Goal: Task Accomplishment & Management: Use online tool/utility

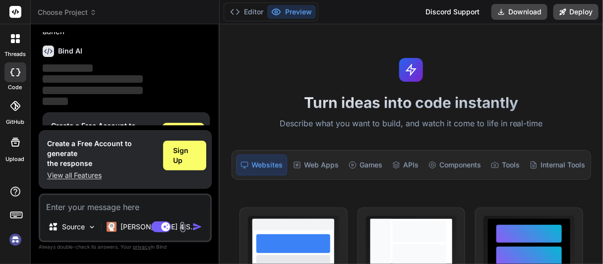
scroll to position [77, 0]
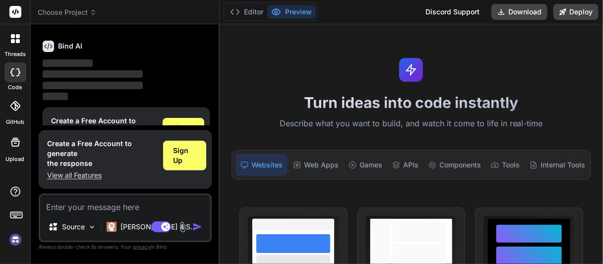
click at [12, 247] on img at bounding box center [15, 240] width 17 height 17
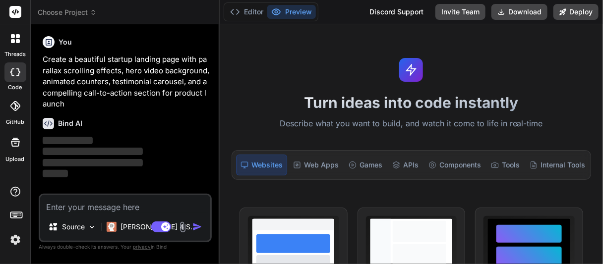
scroll to position [0, 0]
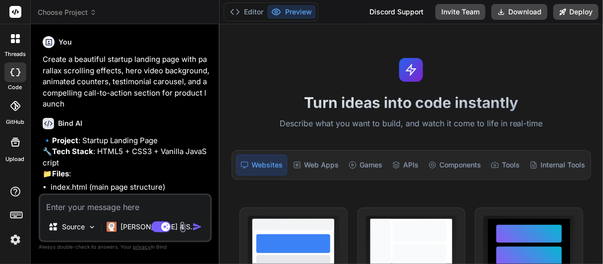
click at [14, 245] on img at bounding box center [15, 240] width 17 height 17
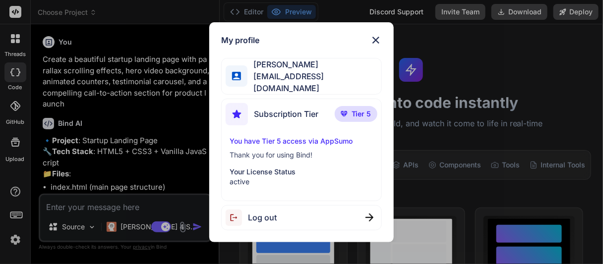
click at [373, 45] on img at bounding box center [376, 40] width 12 height 12
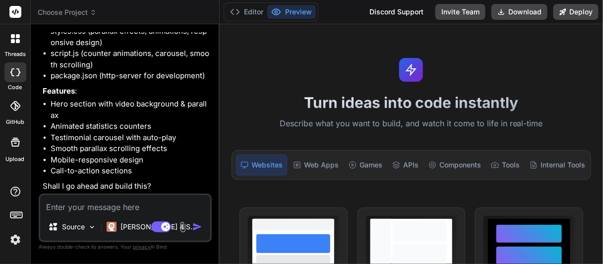
scroll to position [188, 0]
click at [92, 209] on textarea at bounding box center [125, 204] width 170 height 18
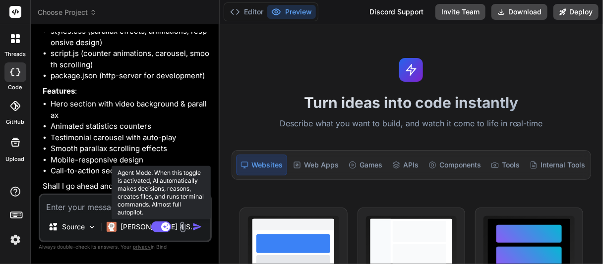
click at [165, 227] on icon at bounding box center [165, 226] width 5 height 5
type textarea "x"
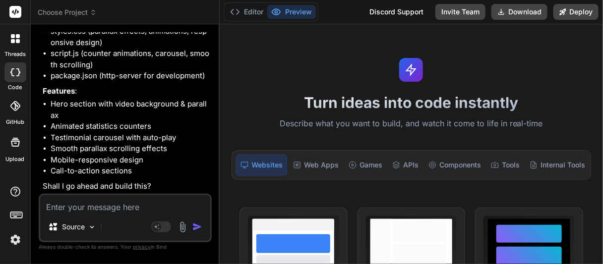
click at [84, 210] on textarea at bounding box center [125, 204] width 170 height 18
type textarea "y"
type textarea "x"
type textarea "ye"
type textarea "x"
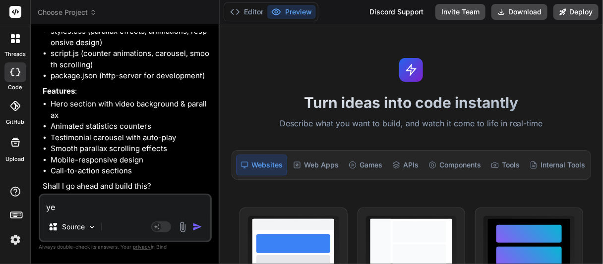
type textarea "yes"
type textarea "x"
type textarea "yes"
click at [195, 229] on img "button" at bounding box center [197, 227] width 10 height 10
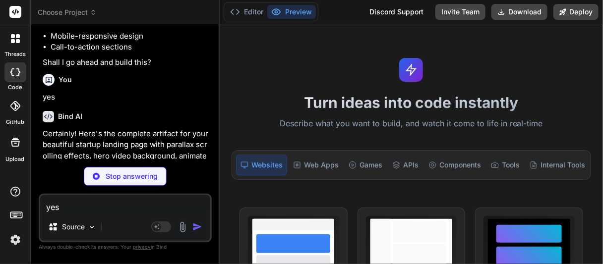
scroll to position [291, 0]
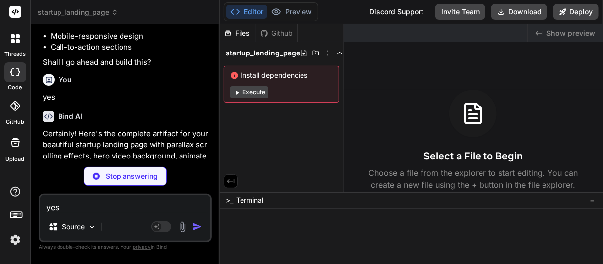
drag, startPoint x: 395, startPoint y: 13, endPoint x: 313, endPoint y: 191, distance: 195.5
click at [313, 191] on div "Files Github startup_landing_page Install dependencies Execute" at bounding box center [282, 108] width 124 height 168
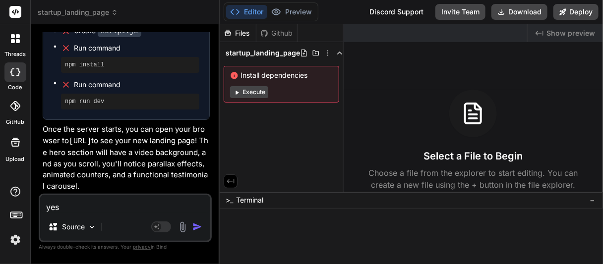
scroll to position [560, 0]
click at [290, 55] on span "startup_landing_page" at bounding box center [263, 53] width 74 height 10
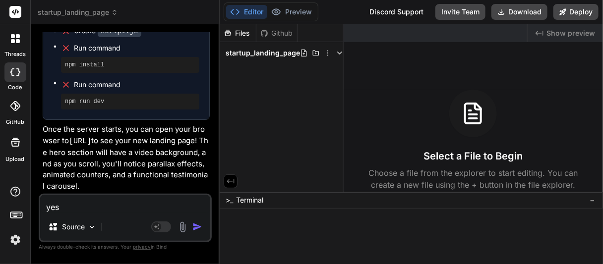
click at [290, 55] on span "startup_landing_page" at bounding box center [263, 53] width 74 height 10
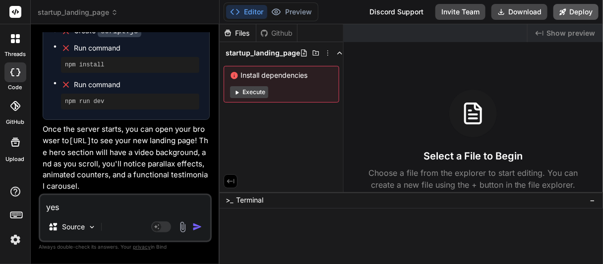
click at [583, 11] on button "Deploy" at bounding box center [576, 12] width 45 height 16
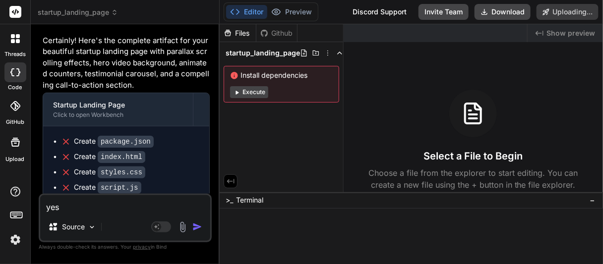
scroll to position [384, 0]
type textarea "x"
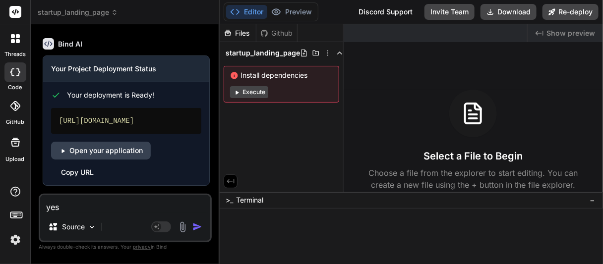
scroll to position [716, 0]
click at [113, 160] on link "Open your application" at bounding box center [101, 151] width 100 height 18
click at [99, 134] on div "https://startuplandingpage-ten.vercel.app" at bounding box center [126, 121] width 150 height 26
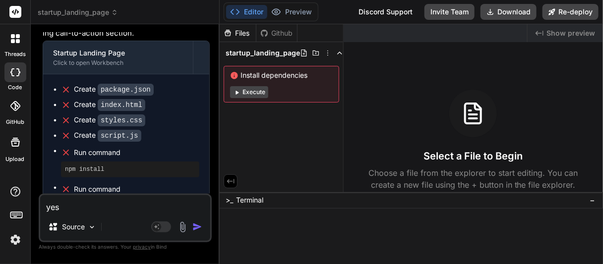
scroll to position [435, 0]
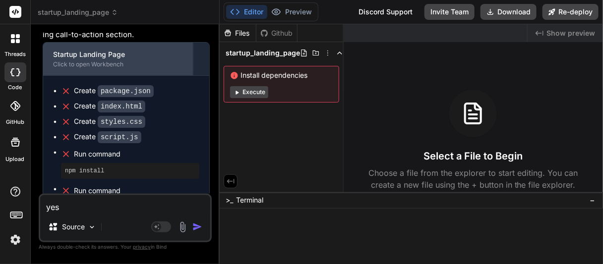
click at [73, 68] on div "Click to open Workbench" at bounding box center [118, 65] width 130 height 8
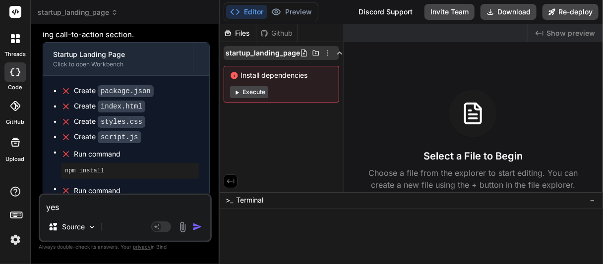
click at [339, 53] on polyline at bounding box center [340, 53] width 4 height 2
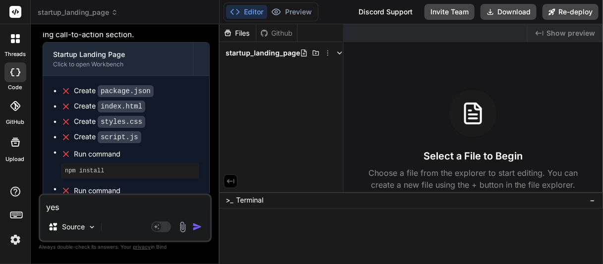
click at [339, 53] on polyline at bounding box center [340, 53] width 4 height 2
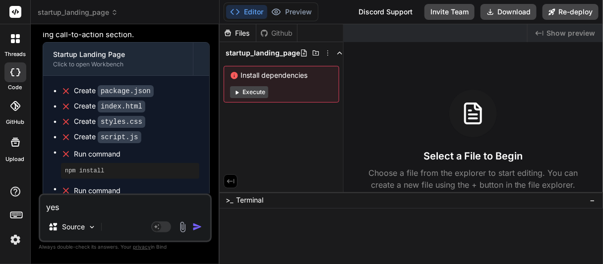
click at [175, 142] on div "Create script.js" at bounding box center [130, 137] width 138 height 10
click at [93, 209] on textarea "yes" at bounding box center [125, 204] width 170 height 18
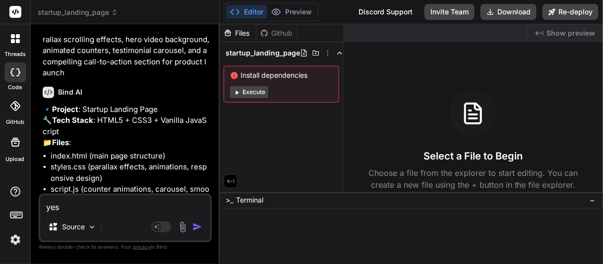
scroll to position [0, 0]
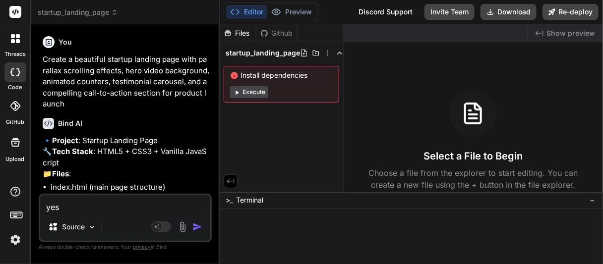
click at [552, 34] on span "Show preview" at bounding box center [571, 33] width 49 height 10
click at [416, 94] on div "Select a File to Begin Choose a file from the explorer to start editing. You ca…" at bounding box center [473, 140] width 259 height 101
click at [93, 213] on textarea "yes" at bounding box center [125, 204] width 170 height 18
type textarea "d"
type textarea "x"
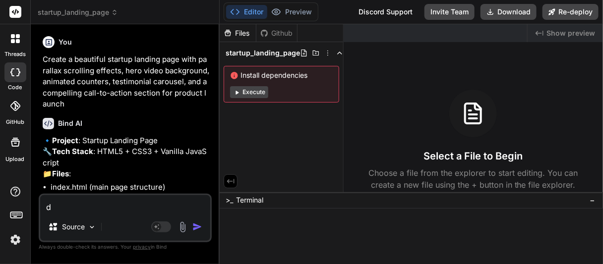
type textarea "di"
type textarea "x"
type textarea "did"
type textarea "x"
type textarea "did"
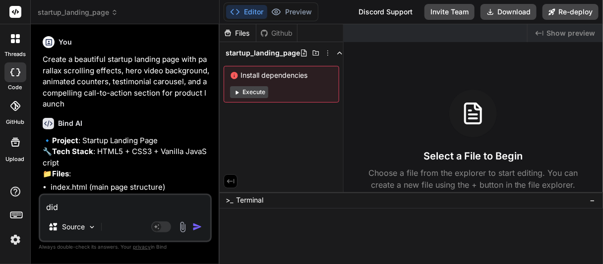
type textarea "x"
type textarea "did s"
type textarea "x"
type textarea "did so"
type textarea "x"
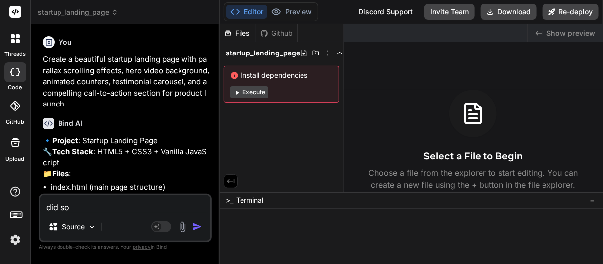
type textarea "did som"
type textarea "x"
type textarea "did some"
type textarea "x"
type textarea "did somet"
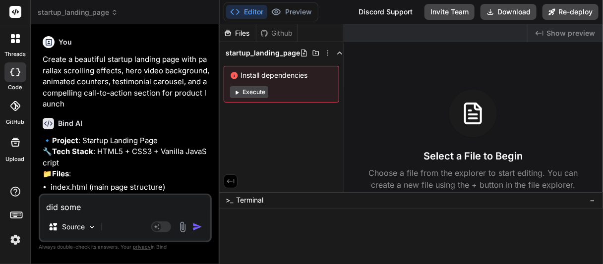
type textarea "x"
type textarea "did someth"
type textarea "x"
type textarea "did somethi"
type textarea "x"
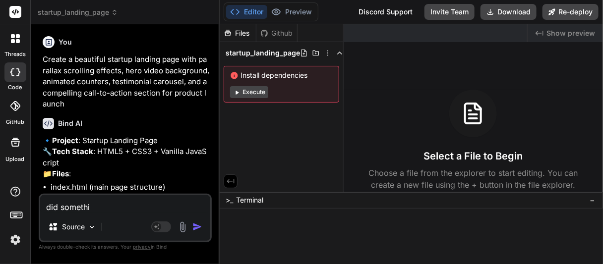
type textarea "did somethin"
type textarea "x"
type textarea "did something"
type textarea "x"
type textarea "did something"
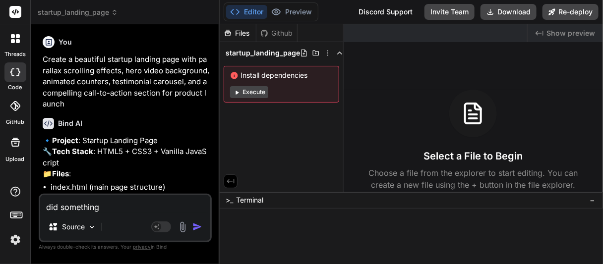
type textarea "x"
type textarea "did something g"
type textarea "x"
type textarea "did something go"
type textarea "x"
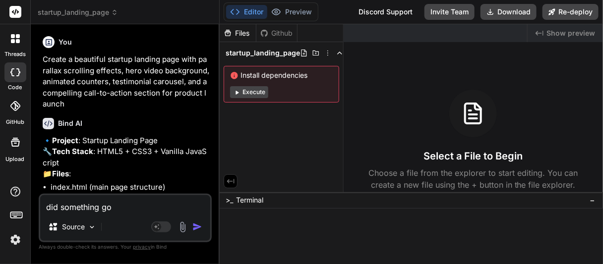
type textarea "did something go"
type textarea "x"
type textarea "did something go w"
type textarea "x"
type textarea "did something go wr"
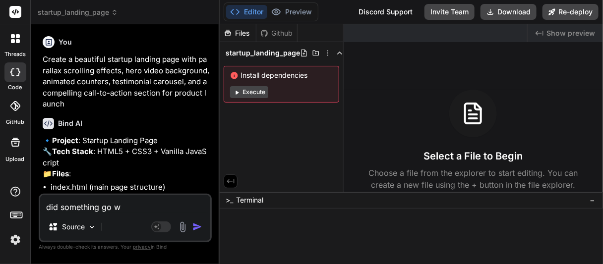
type textarea "x"
type textarea "did something go wro"
type textarea "x"
type textarea "did something go wron"
type textarea "x"
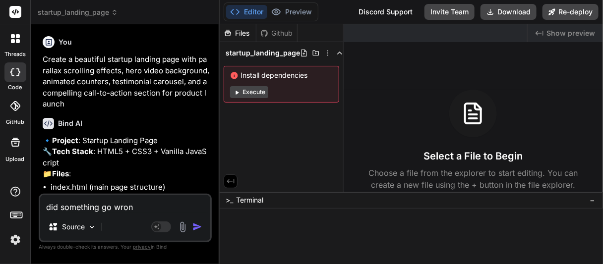
type textarea "did something go wrong"
type textarea "x"
type textarea "did something go wrong"
type textarea "x"
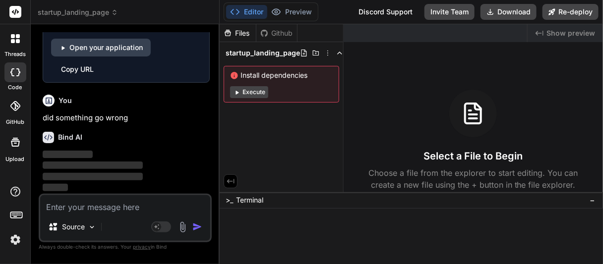
scroll to position [818, 0]
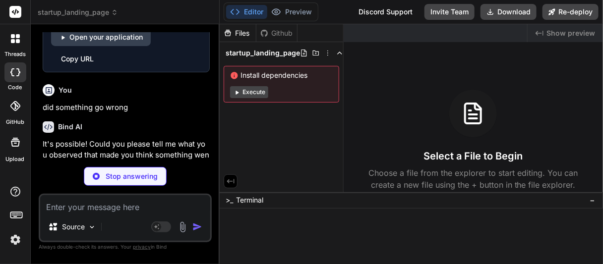
type textarea "x"
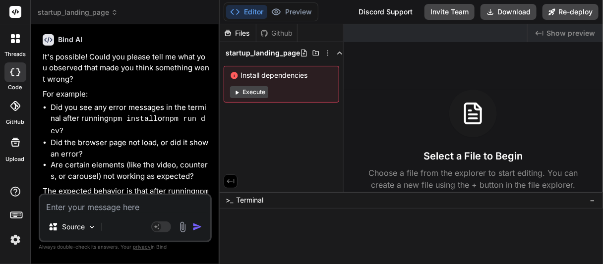
scroll to position [955, 0]
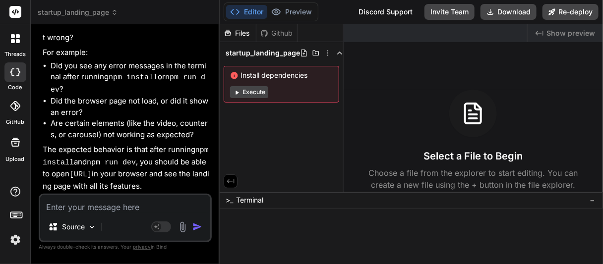
click at [106, 202] on textarea at bounding box center [125, 204] width 170 height 18
type textarea "i"
type textarea "x"
type textarea "it"
type textarea "x"
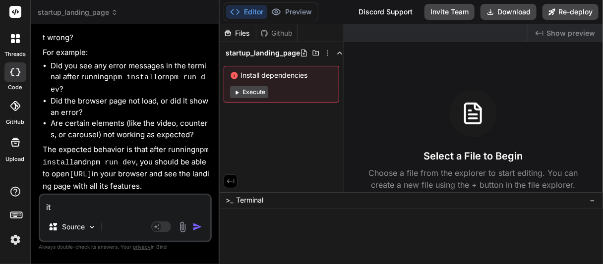
type textarea "its"
type textarea "x"
type textarea "its"
type textarea "x"
type textarea "its n"
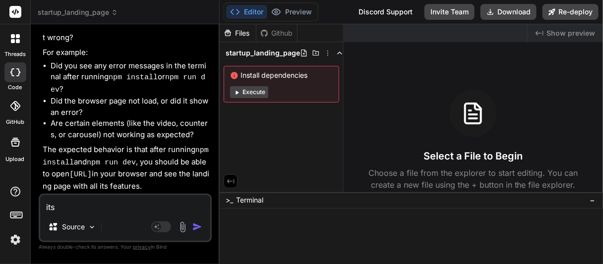
type textarea "x"
type textarea "its no"
type textarea "x"
type textarea "its not"
type textarea "x"
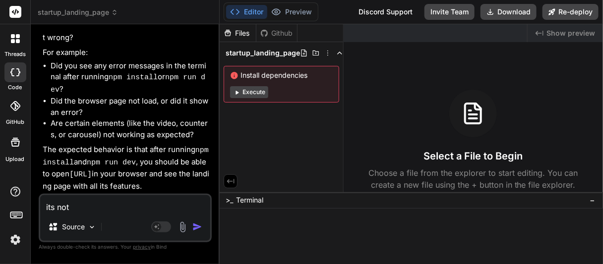
type textarea "its not"
type textarea "x"
type textarea "its not w"
type textarea "x"
type textarea "its not wo"
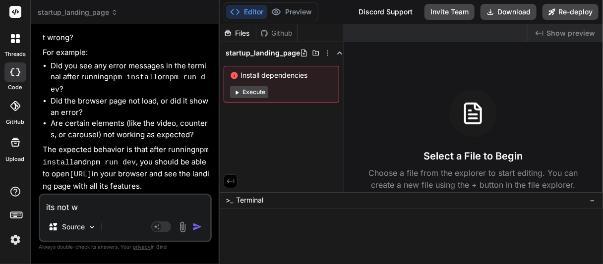
type textarea "x"
type textarea "its not wor"
type textarea "x"
type textarea "its not work"
type textarea "x"
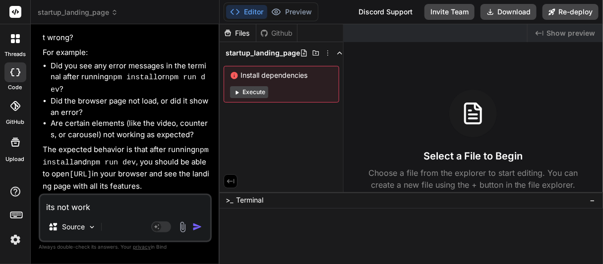
type textarea "its not worki"
type textarea "x"
type textarea "its not workig"
type textarea "x"
type textarea "its not workig"
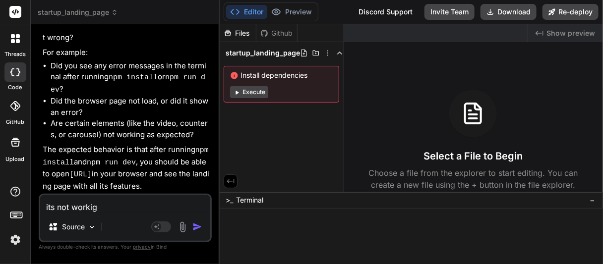
type textarea "x"
type textarea "its not workig"
type textarea "x"
type textarea "its not workign"
type textarea "x"
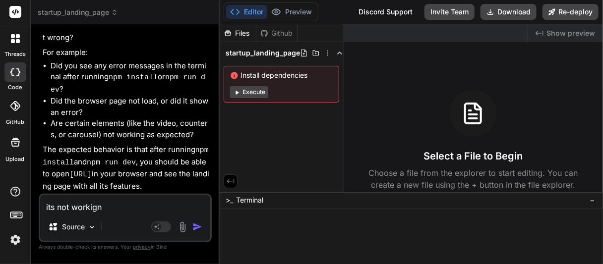
type textarea "its not workig"
type textarea "x"
type textarea "its not worki"
type textarea "x"
type textarea "its not workin"
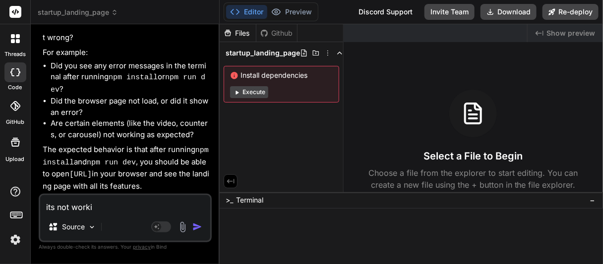
type textarea "x"
type textarea "its not working"
type textarea "x"
type textarea "its not working"
type textarea "x"
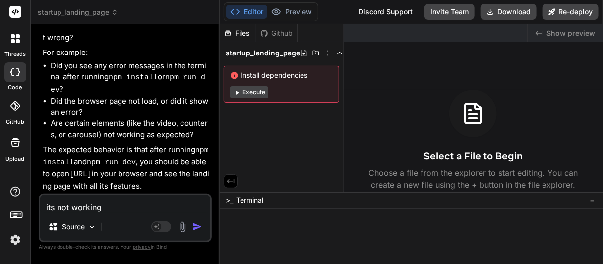
type textarea "its not working i"
type textarea "x"
type textarea "its not working i"
type textarea "x"
type textarea "its not working i d"
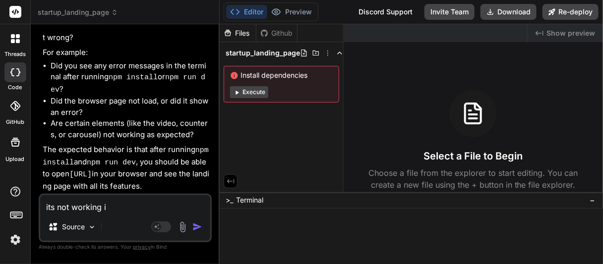
type textarea "x"
type textarea "its not working i do"
type textarea "x"
type textarea "its not working i don"
type textarea "x"
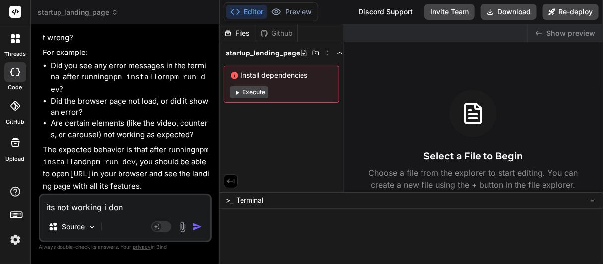
type textarea "its not working i dont"
type textarea "x"
type textarea "its not working i dont"
type textarea "x"
type textarea "its not working i dont s"
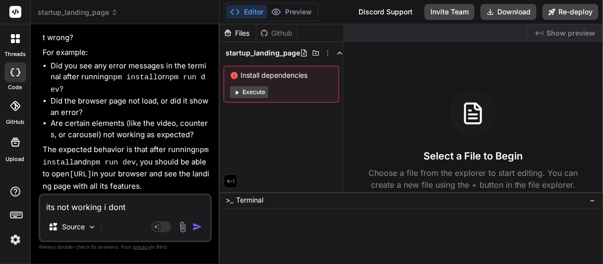
type textarea "x"
type textarea "its not working i dont se"
type textarea "x"
type textarea "its not working i dont see"
type textarea "x"
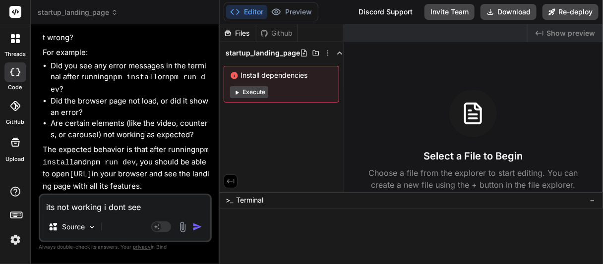
type textarea "its not working i dont see"
type textarea "x"
type textarea "its not working i dont see a"
type textarea "x"
type textarea "its not working i dont see an"
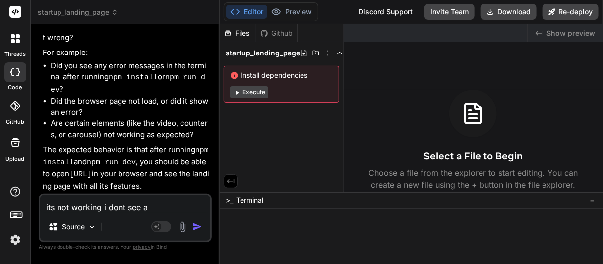
type textarea "x"
type textarea "its not working i dont see any"
type textarea "x"
type textarea "its not working i dont see anyt"
type textarea "x"
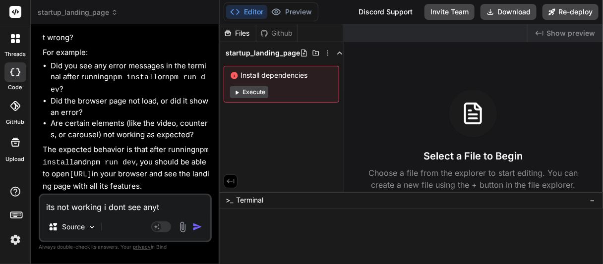
type textarea "its not working i dont see anyth"
type textarea "x"
type textarea "its not working i dont see anythi"
type textarea "x"
type textarea "its not working i dont see anythin"
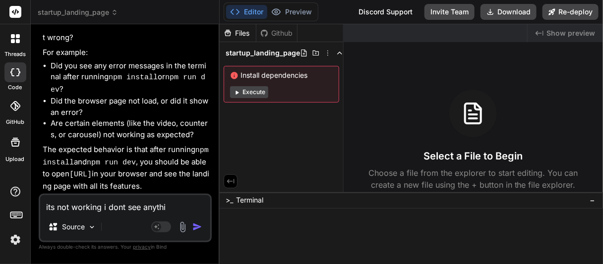
type textarea "x"
type textarea "its not working i dont see anything"
type textarea "x"
type textarea "its not working i dont see anything"
type textarea "x"
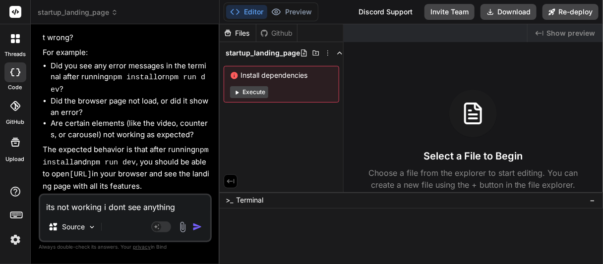
type textarea "its not working i dont see anything i"
type textarea "x"
type textarea "its not working i dont see anything in"
type textarea "x"
type textarea "its not working i dont see anything in"
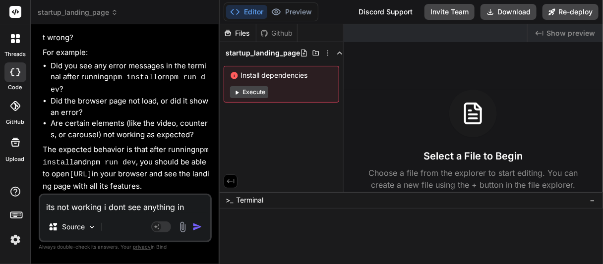
type textarea "x"
type textarea "its not working i dont see anything in t"
type textarea "x"
type textarea "its not working i dont see anything in th"
type textarea "x"
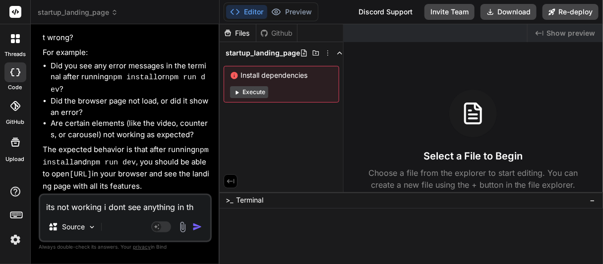
type textarea "its not working i dont see anything in the"
type textarea "x"
type textarea "its not working i dont see anything in the"
type textarea "x"
type textarea "its not working i dont see anything in the f"
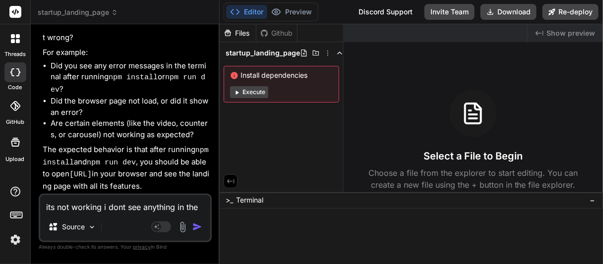
type textarea "x"
type textarea "its not working i dont see anything in the fi"
type textarea "x"
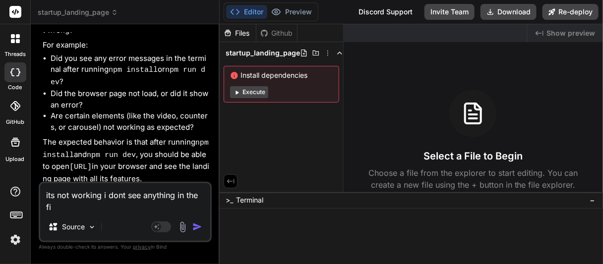
type textarea "its not working i dont see anything in the fil"
type textarea "x"
type textarea "its not working i dont see anything in the file"
type textarea "x"
type textarea "its not working i dont see anything in the files"
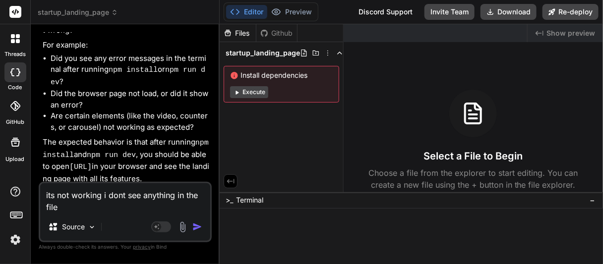
type textarea "x"
type textarea "its not working i dont see anything in the files"
type textarea "x"
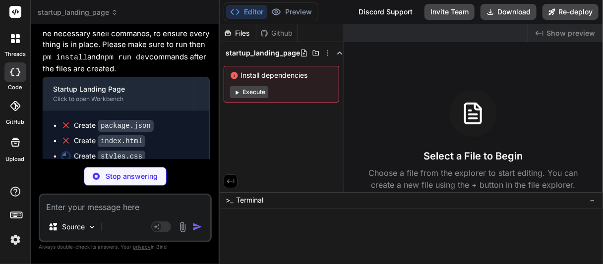
scroll to position [1260, 0]
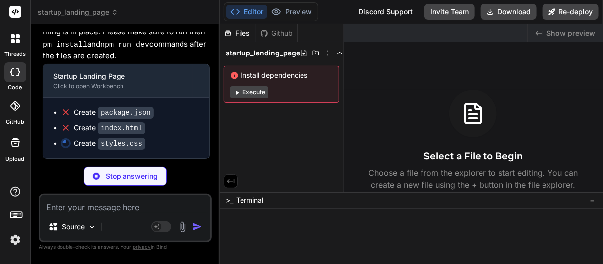
click at [238, 33] on div "Files" at bounding box center [238, 33] width 36 height 10
click at [306, 158] on div "Files Github startup_landing_page Install dependencies Execute" at bounding box center [282, 108] width 124 height 168
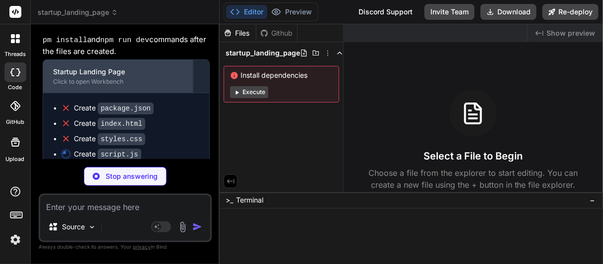
click at [103, 77] on div "Startup Landing Page" at bounding box center [118, 72] width 130 height 10
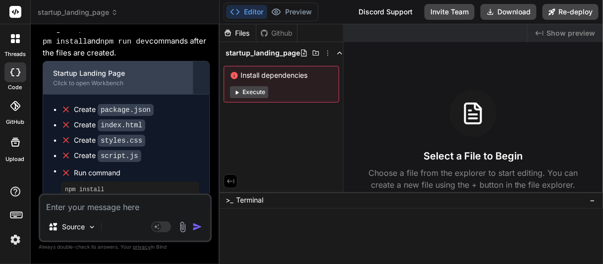
scroll to position [1254, 0]
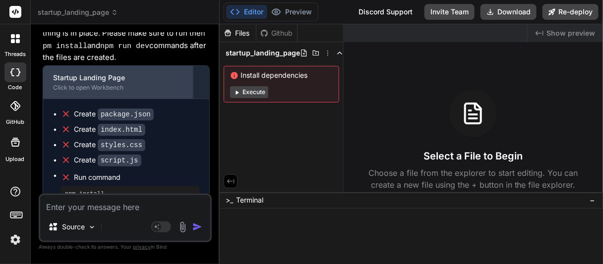
click at [111, 90] on div "Click to open Workbench" at bounding box center [118, 88] width 130 height 8
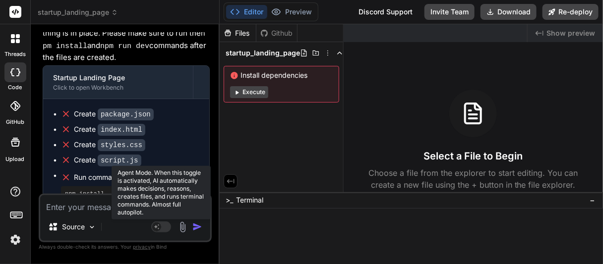
click at [162, 228] on rect at bounding box center [161, 227] width 20 height 11
type textarea "x"
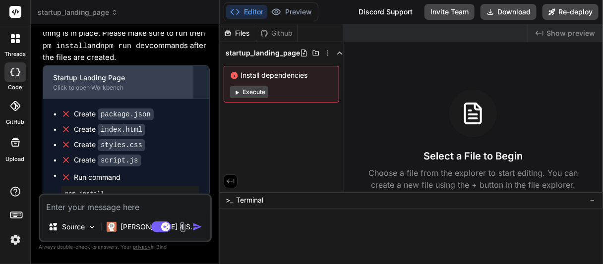
click at [121, 83] on div "Startup Landing Page" at bounding box center [118, 78] width 130 height 10
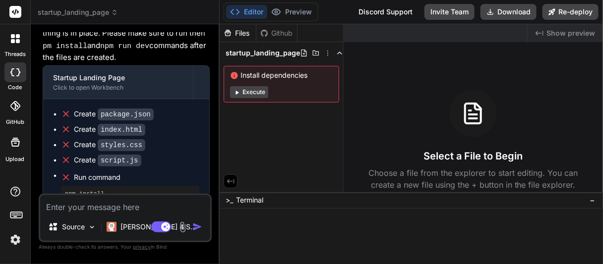
click at [101, 209] on textarea at bounding box center [125, 204] width 170 height 18
type textarea "t"
type textarea "x"
type textarea "th"
type textarea "x"
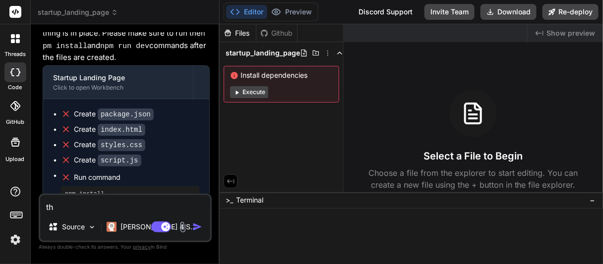
type textarea "the"
type textarea "x"
type textarea "ther"
type textarea "x"
type textarea "there"
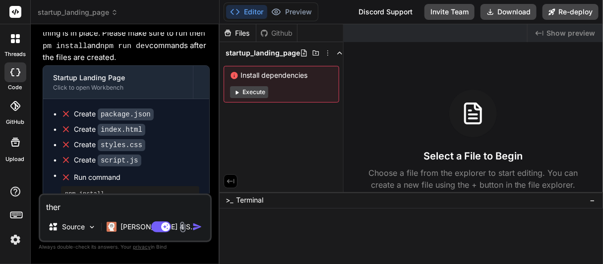
type textarea "x"
type textarea "there"
type textarea "x"
type textarea "there i"
type textarea "x"
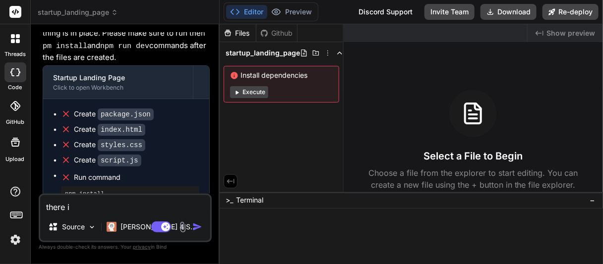
type textarea "there is"
type textarea "x"
type textarea "there is"
type textarea "x"
type textarea "there is n"
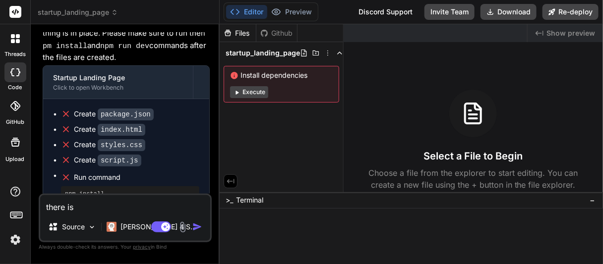
type textarea "x"
type textarea "there is no"
type textarea "x"
type textarea "there is not"
type textarea "x"
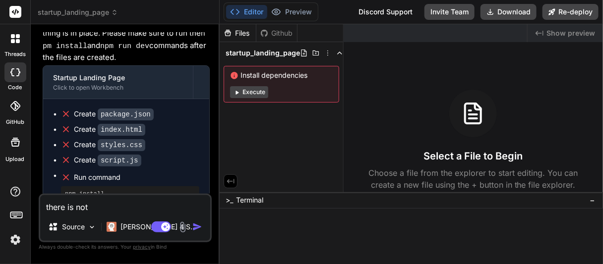
type textarea "there is noth"
type textarea "x"
type textarea "there is nothi"
type textarea "x"
type textarea "there is nothin"
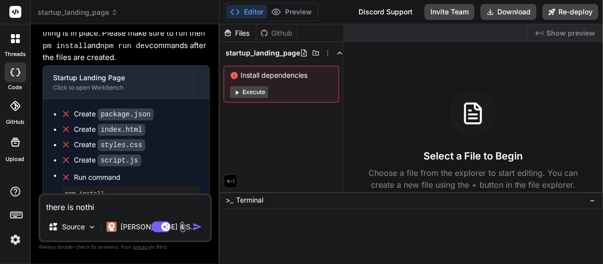
type textarea "x"
type textarea "there is nothing"
click at [194, 230] on img "button" at bounding box center [197, 227] width 10 height 10
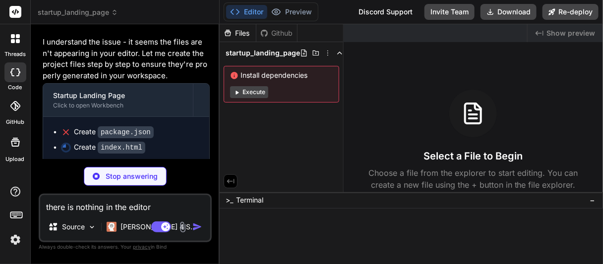
scroll to position [1607, 0]
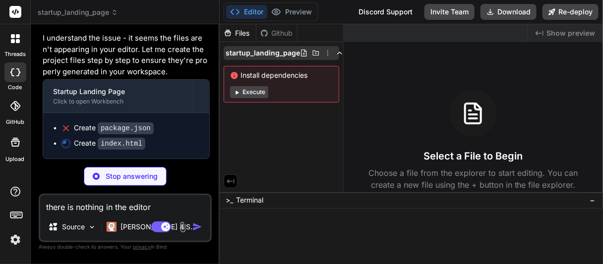
click at [285, 54] on span "startup_landing_page" at bounding box center [263, 53] width 74 height 10
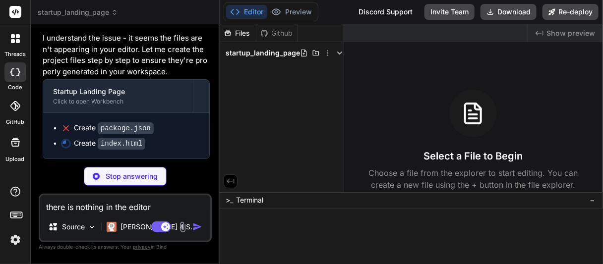
click at [285, 54] on span "startup_landing_page" at bounding box center [263, 53] width 74 height 10
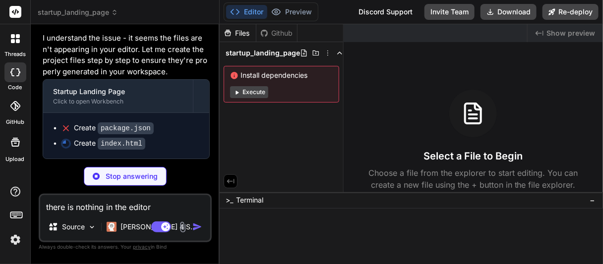
click at [244, 11] on button "Editor" at bounding box center [246, 12] width 41 height 14
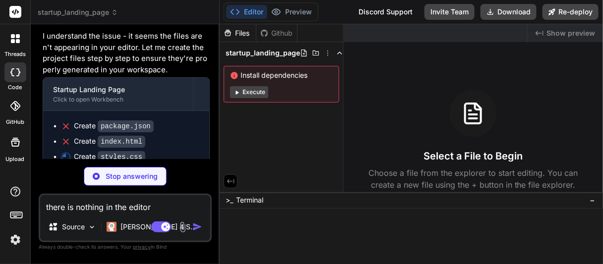
click at [124, 181] on p "Stop answering" at bounding box center [132, 177] width 52 height 10
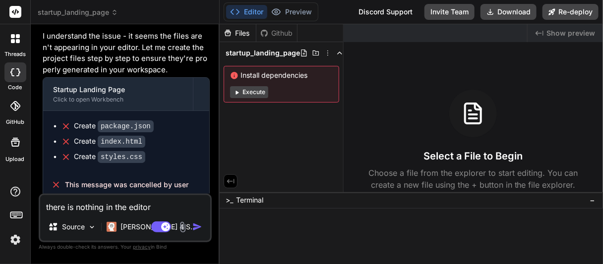
scroll to position [1613, 0]
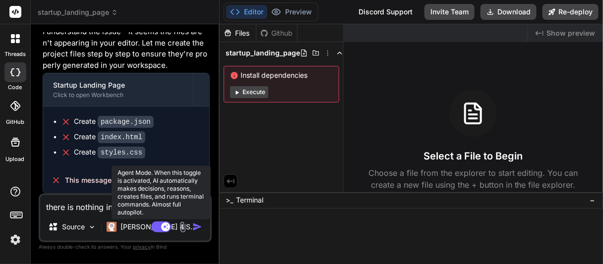
click at [167, 229] on rect at bounding box center [165, 227] width 9 height 9
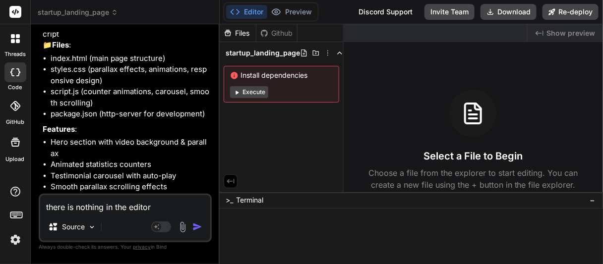
scroll to position [0, 0]
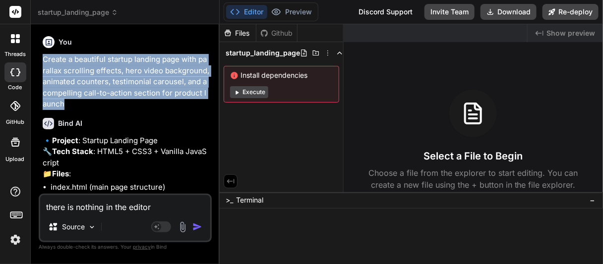
drag, startPoint x: 44, startPoint y: 58, endPoint x: 67, endPoint y: 102, distance: 49.9
click at [67, 102] on p "Create a beautiful startup landing page with parallax scrolling effects, hero v…" at bounding box center [126, 82] width 167 height 56
copy p "Create a beautiful startup landing page with parallax scrolling effects, hero v…"
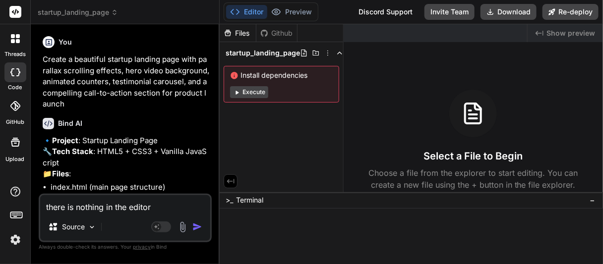
click at [18, 43] on icon at bounding box center [18, 41] width 4 height 4
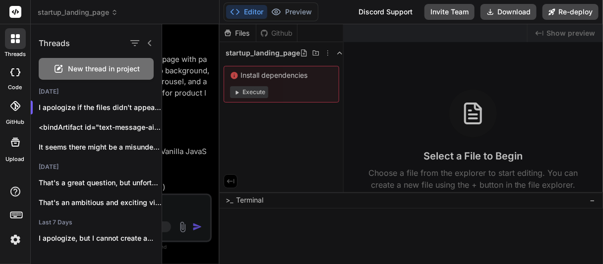
click at [82, 13] on span "startup_landing_page" at bounding box center [78, 12] width 80 height 10
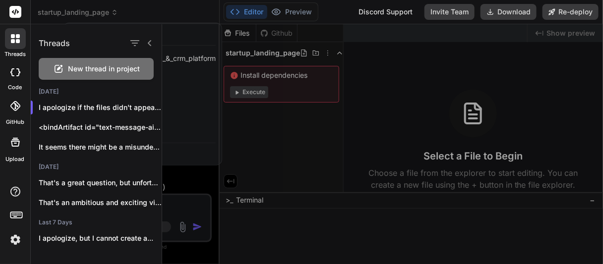
click at [82, 13] on div at bounding box center [301, 132] width 603 height 264
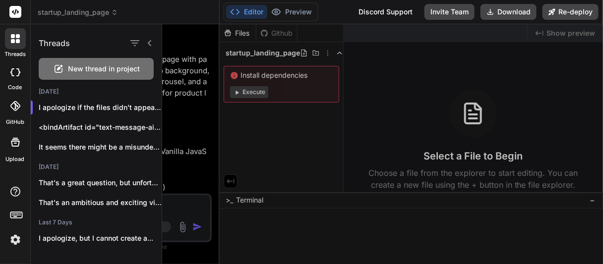
click at [114, 12] on icon at bounding box center [114, 12] width 7 height 7
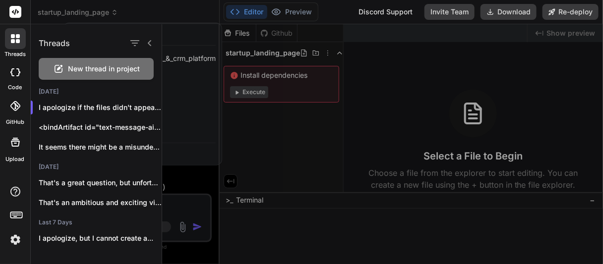
click at [114, 12] on div at bounding box center [301, 132] width 603 height 264
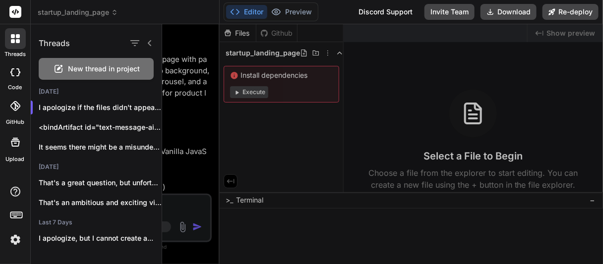
click at [114, 12] on icon at bounding box center [114, 12] width 7 height 7
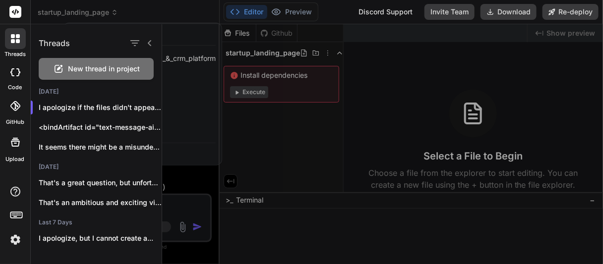
click at [151, 43] on icon at bounding box center [150, 43] width 8 height 8
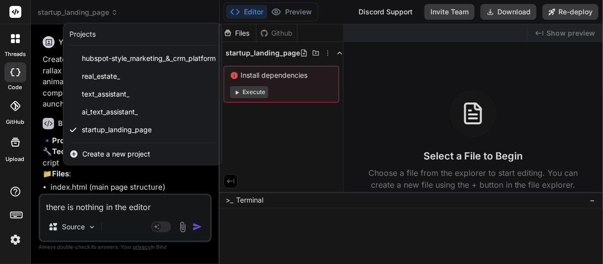
click at [134, 156] on span "Create a new project" at bounding box center [116, 154] width 68 height 10
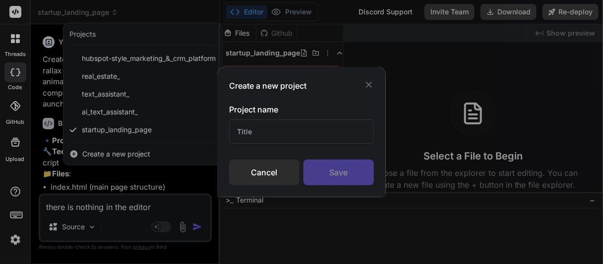
click at [252, 134] on input "text" at bounding box center [301, 132] width 145 height 24
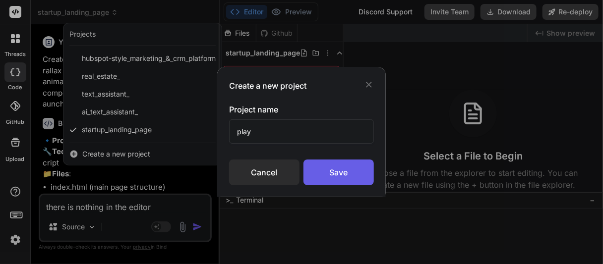
click at [345, 175] on div "Save" at bounding box center [339, 173] width 70 height 26
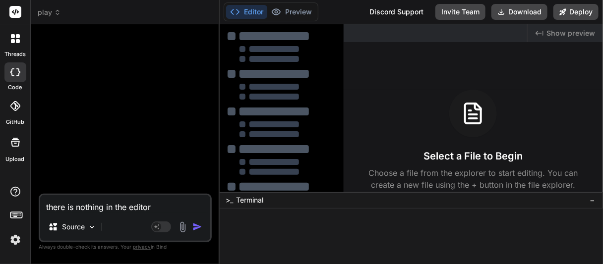
click at [95, 209] on textarea "there is nothing in the editor" at bounding box center [125, 204] width 170 height 18
paste textarea "Create a beautiful startup landing page with parallax scrolling effects, hero v…"
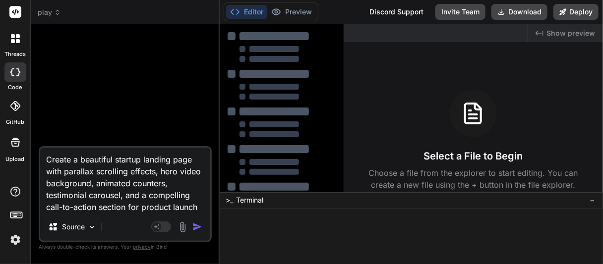
click at [195, 227] on img "button" at bounding box center [197, 227] width 10 height 10
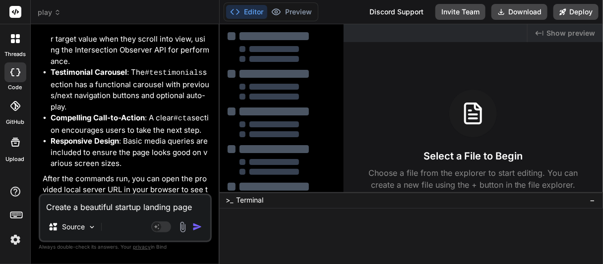
scroll to position [511, 0]
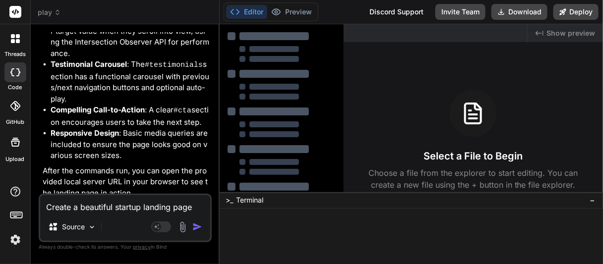
click at [49, 12] on span "play" at bounding box center [49, 12] width 23 height 10
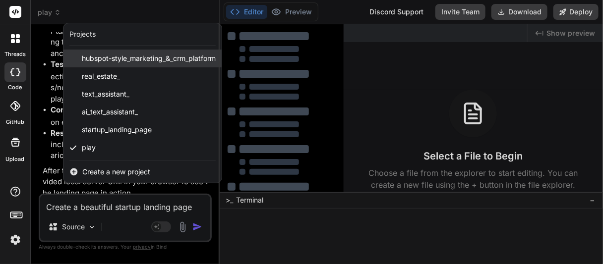
click at [104, 62] on span "hubspot-style_marketing_&_crm_platform" at bounding box center [149, 59] width 134 height 10
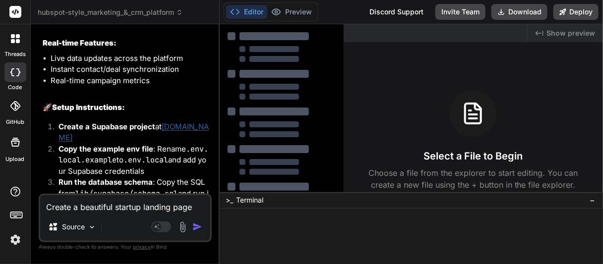
scroll to position [2939, 0]
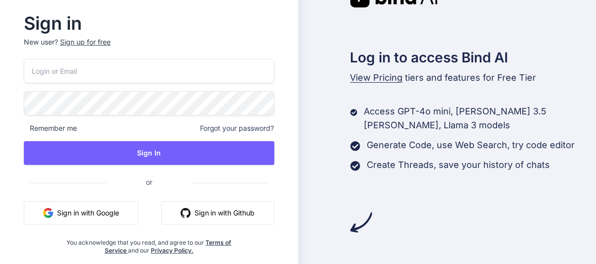
click at [108, 71] on input "email" at bounding box center [149, 71] width 250 height 24
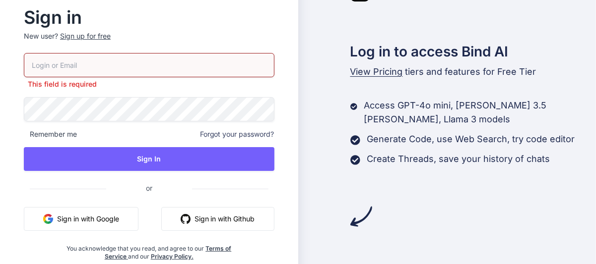
click at [83, 211] on button "Sign in with Google" at bounding box center [81, 219] width 115 height 24
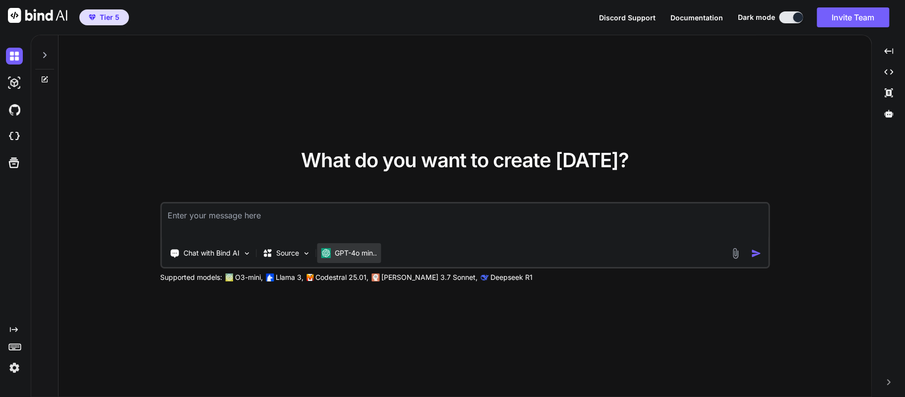
click at [353, 252] on p "GPT-4o min.." at bounding box center [356, 253] width 42 height 10
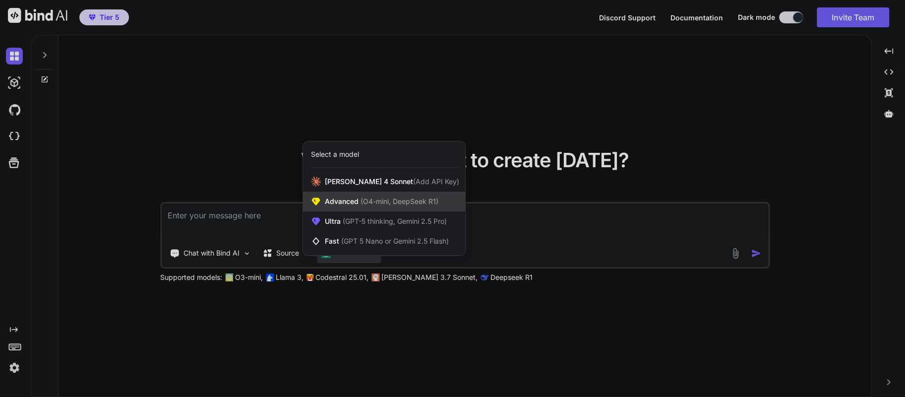
click at [350, 206] on div "Advanced (O4-mini, DeepSeek R1)" at bounding box center [384, 201] width 162 height 20
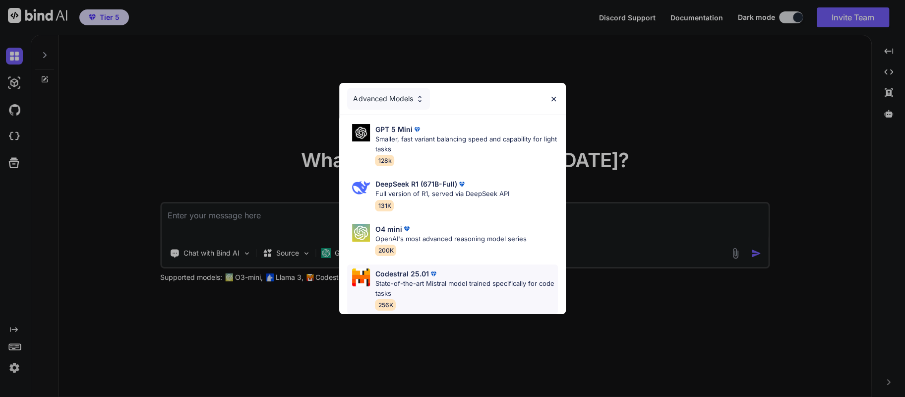
click at [414, 281] on p "State-of-the-art Mistral model trained specifically for code tasks" at bounding box center [466, 288] width 183 height 19
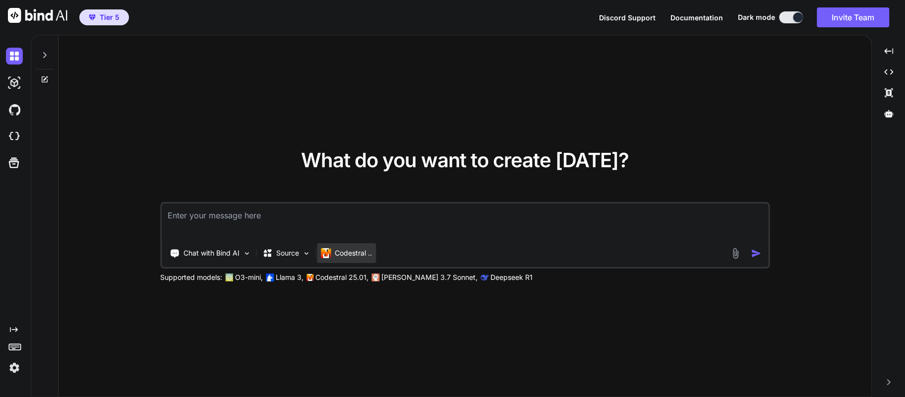
click at [350, 251] on p "Codestral .." at bounding box center [353, 253] width 37 height 10
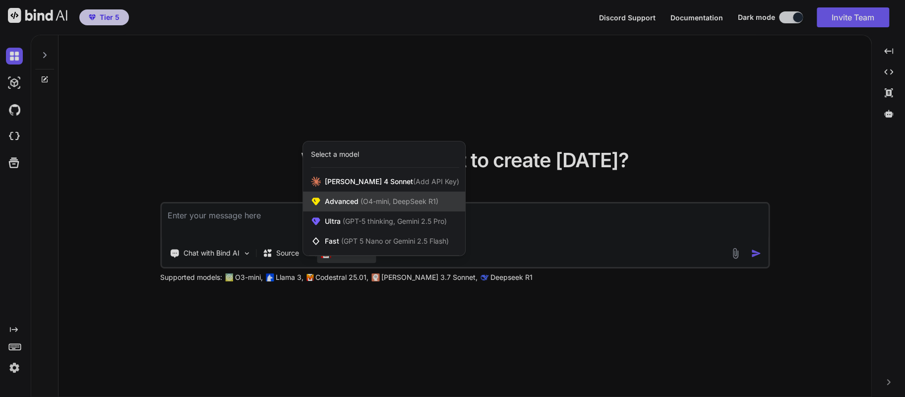
click at [346, 200] on span "Advanced (O4-mini, DeepSeek R1)" at bounding box center [382, 201] width 114 height 10
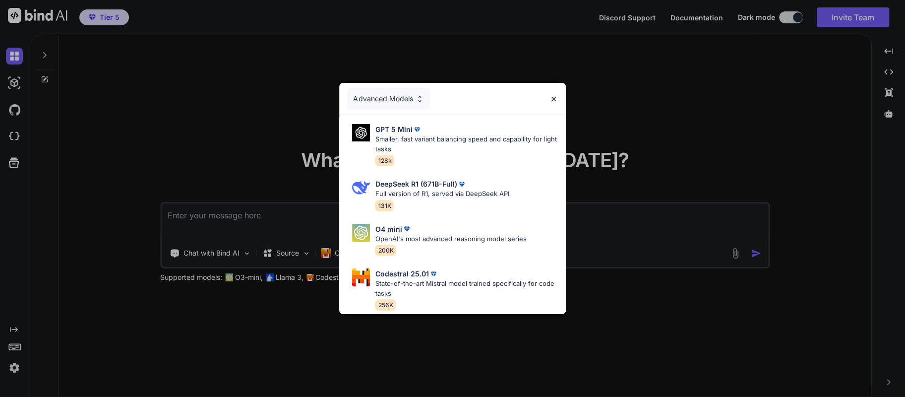
click at [416, 95] on img at bounding box center [420, 99] width 8 height 8
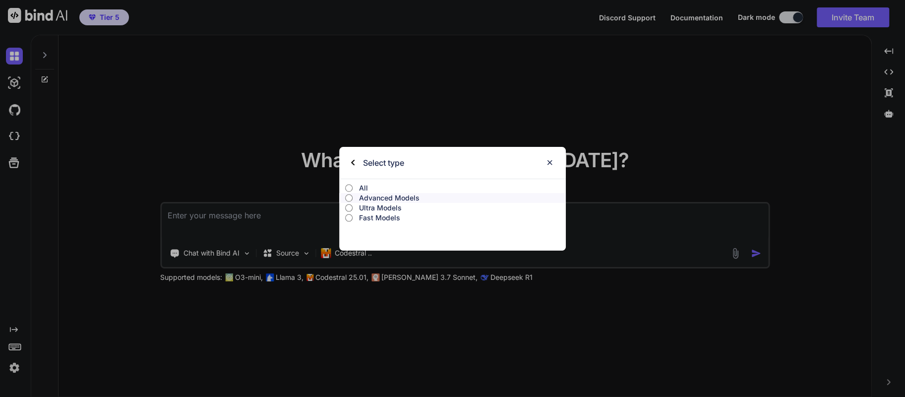
click at [349, 185] on input "All" at bounding box center [348, 188] width 7 height 8
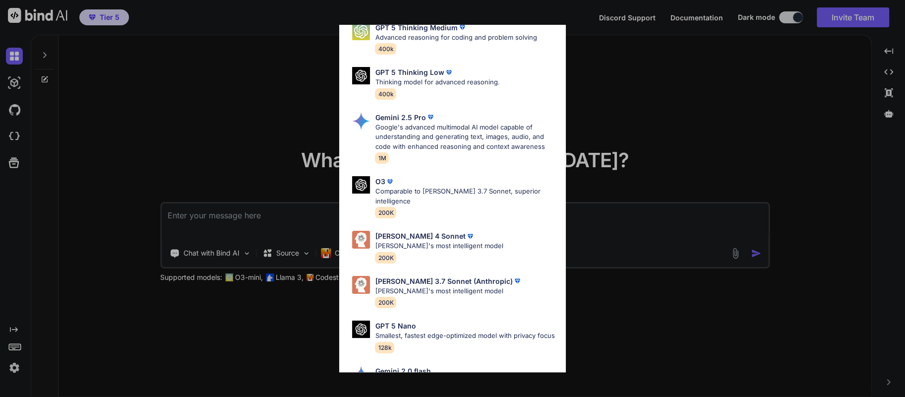
scroll to position [343, 0]
click at [417, 241] on p "[PERSON_NAME]'s most intelligent model" at bounding box center [439, 246] width 128 height 10
type textarea "x"
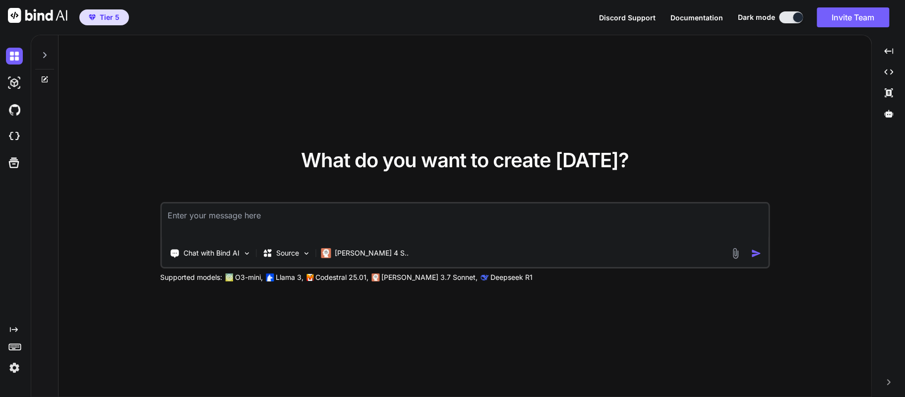
click at [330, 215] on textarea at bounding box center [465, 221] width 607 height 37
paste textarea "Develop an AI-powered search and research application similar to Perplexity wit…"
type textarea "Develop an AI-powered search and research application similar to Perplexity wit…"
type textarea "x"
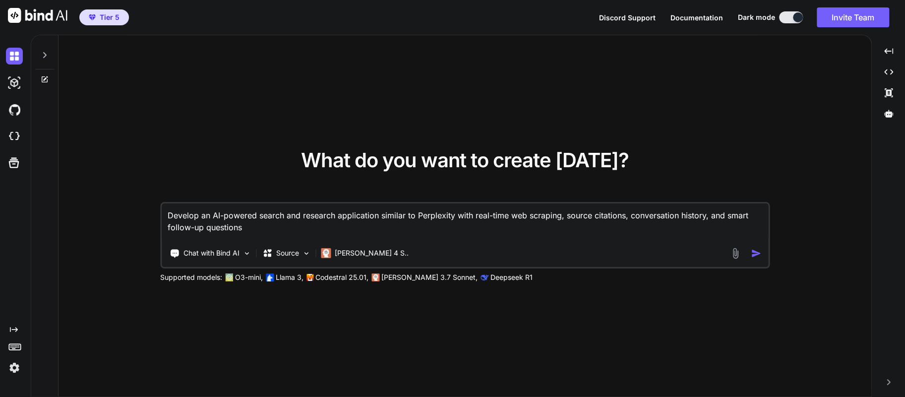
type textarea "Develop an AI-powered search and research application similar to Perplexity wit…"
click at [754, 253] on img "button" at bounding box center [756, 253] width 10 height 10
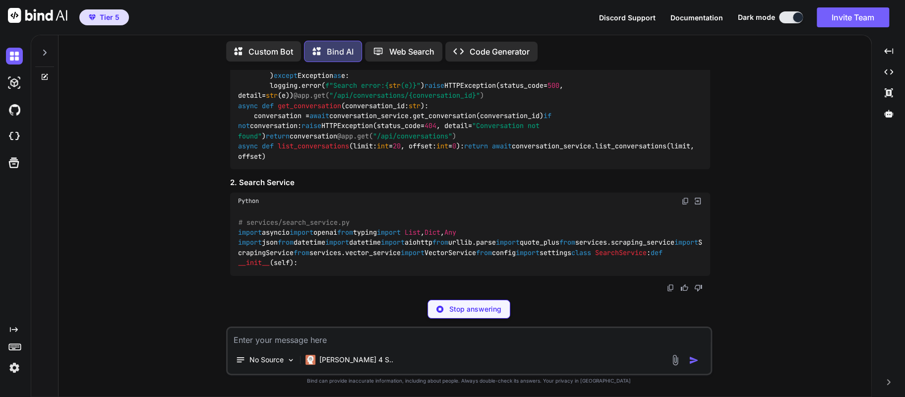
scroll to position [1389, 0]
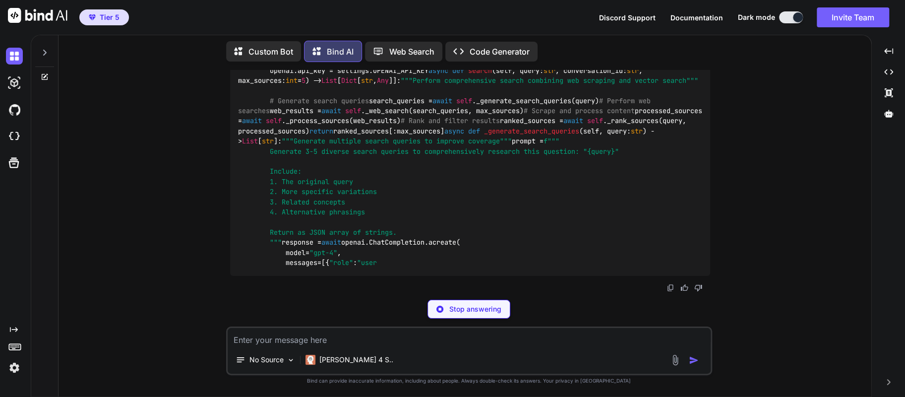
click at [479, 46] on p "Code Generator" at bounding box center [500, 52] width 60 height 12
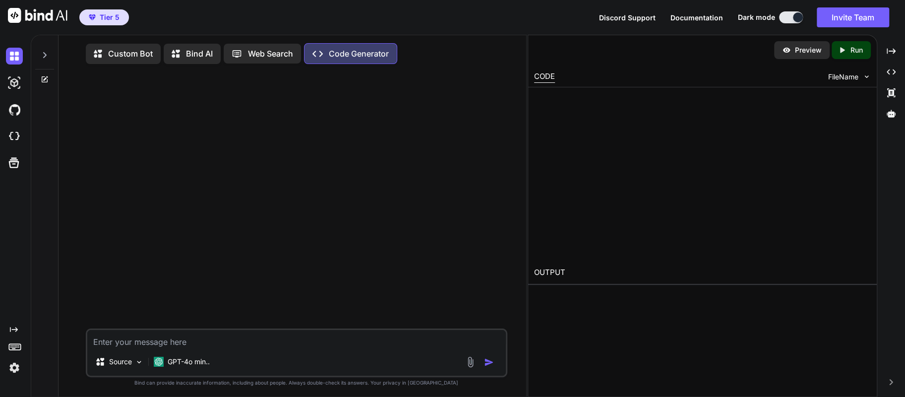
click at [186, 342] on textarea at bounding box center [296, 339] width 419 height 18
click at [192, 366] on p "GPT-4o min.." at bounding box center [189, 362] width 42 height 10
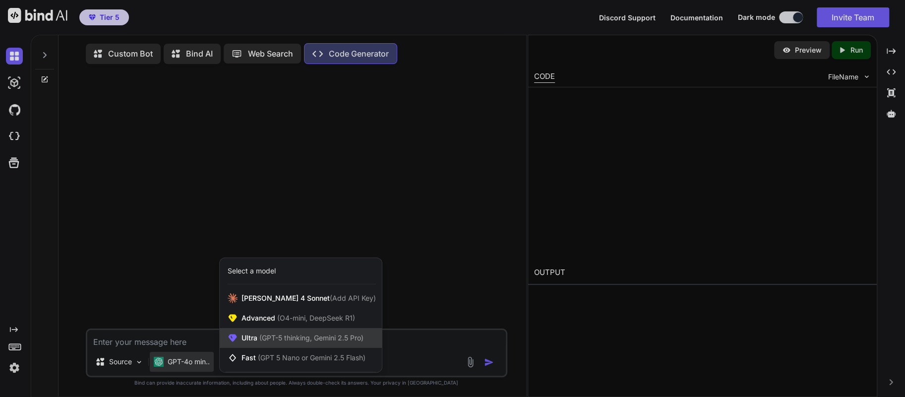
click at [267, 342] on span "(GPT-5 thinking, Gemini 2.5 Pro)" at bounding box center [310, 337] width 106 height 8
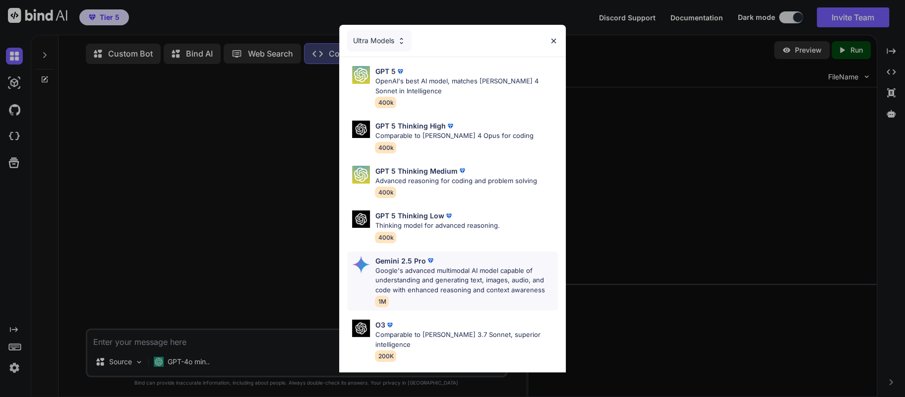
scroll to position [84, 0]
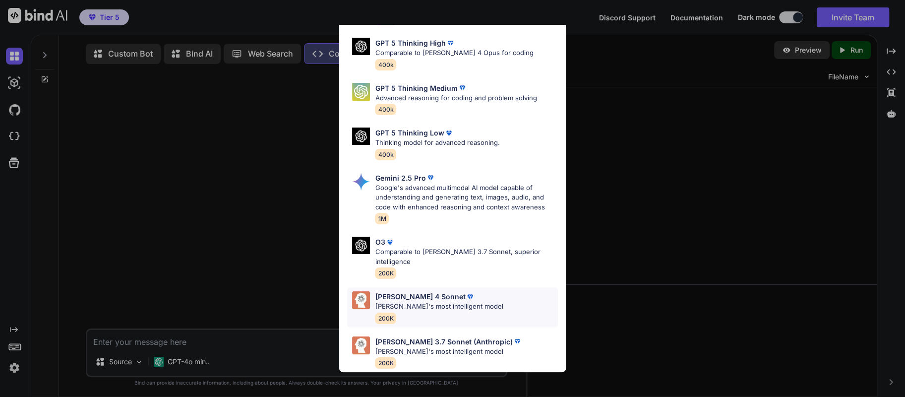
click at [385, 300] on div "[PERSON_NAME] 4 Sonnet [PERSON_NAME]'s most intelligent model 200K" at bounding box center [439, 307] width 128 height 32
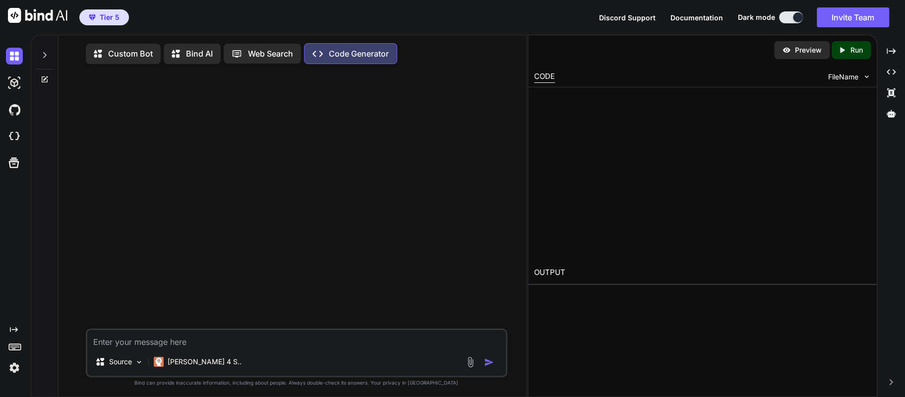
click at [283, 344] on textarea at bounding box center [296, 339] width 419 height 18
paste textarea "Develop an AI-powered search and research application similar to Perplexity wit…"
type textarea "x"
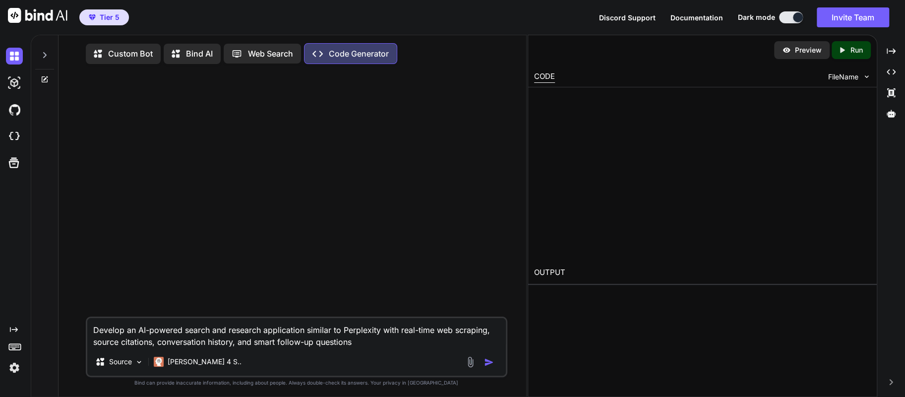
type textarea "Develop an AI-powered search and research application similar to Perplexity wit…"
click at [488, 363] on img "button" at bounding box center [489, 362] width 10 height 10
type textarea "x"
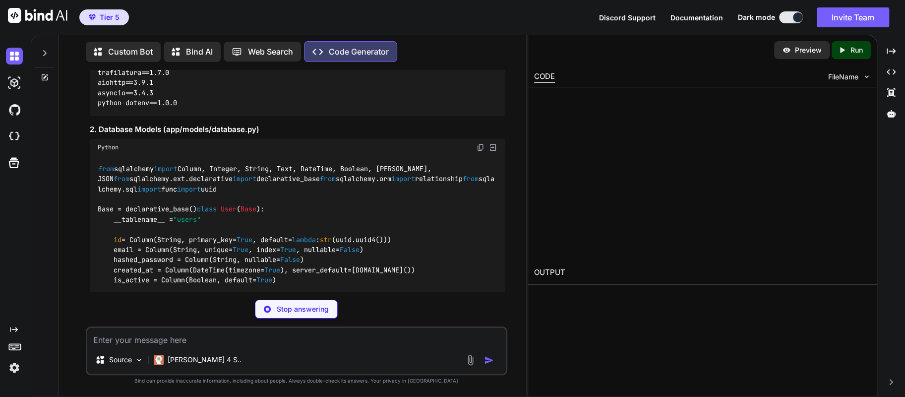
scroll to position [592, 0]
click at [493, 152] on img at bounding box center [493, 147] width 9 height 9
click at [671, 155] on div at bounding box center [702, 174] width 337 height 162
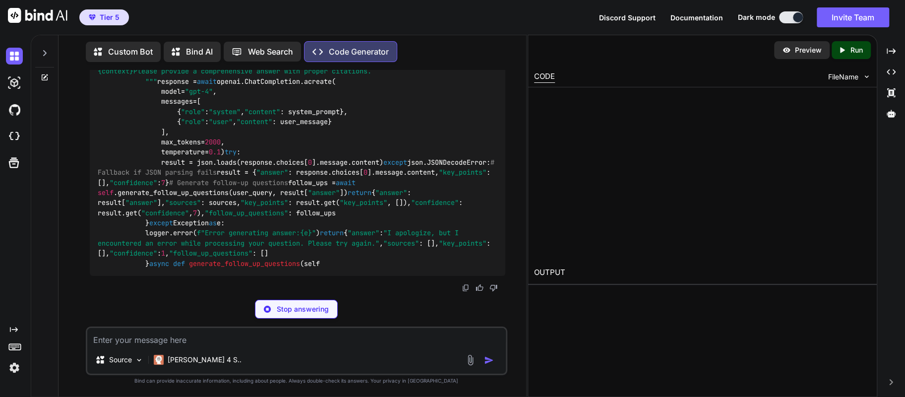
scroll to position [5786, 0]
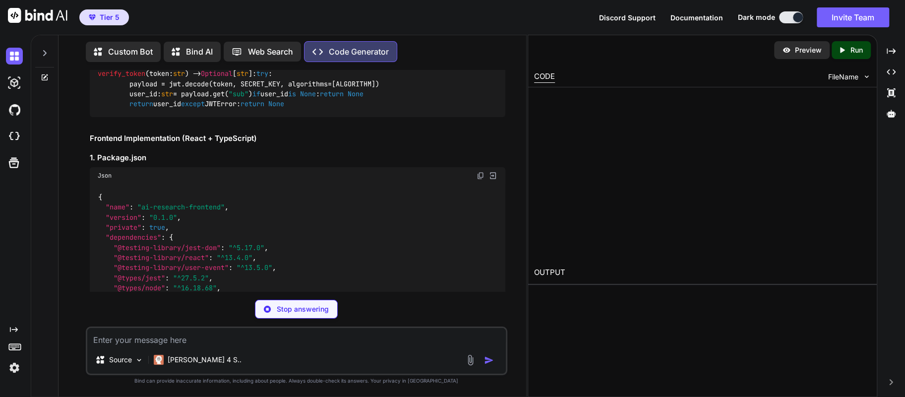
type textarea "x"
